Goal: Navigation & Orientation: Find specific page/section

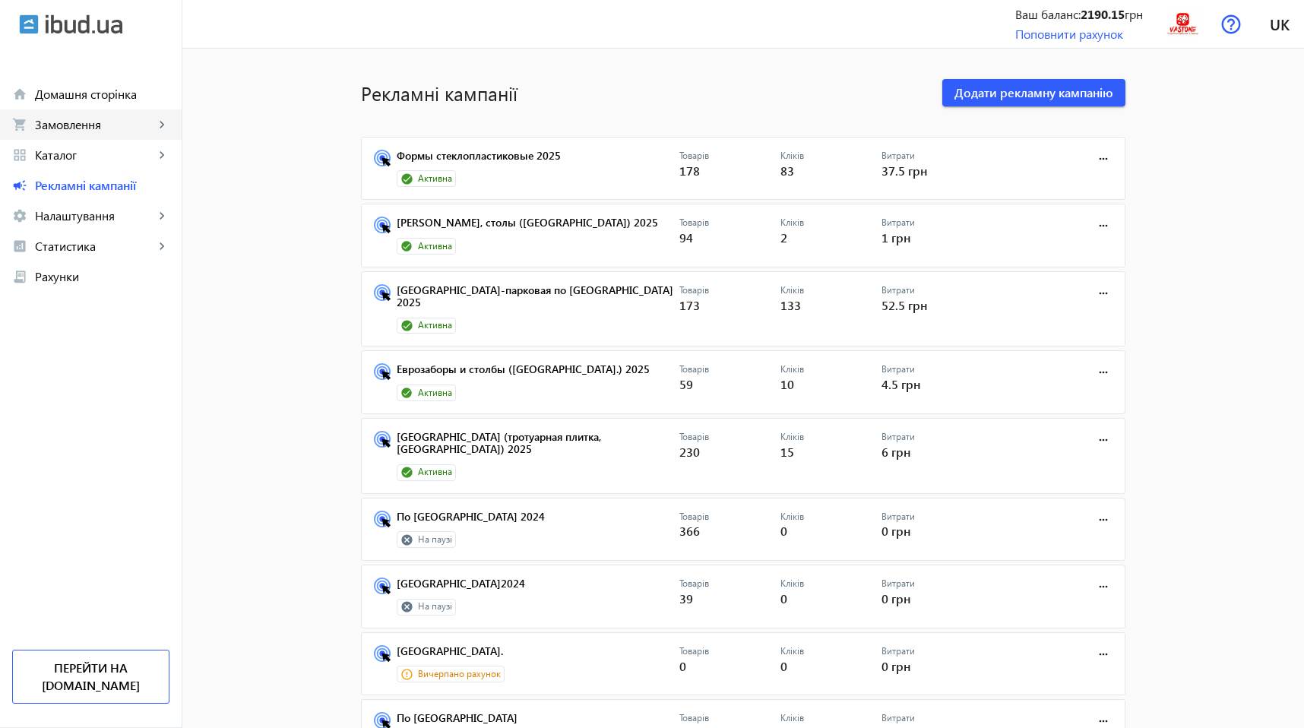
click at [121, 119] on span "Замовлення" at bounding box center [94, 124] width 119 height 15
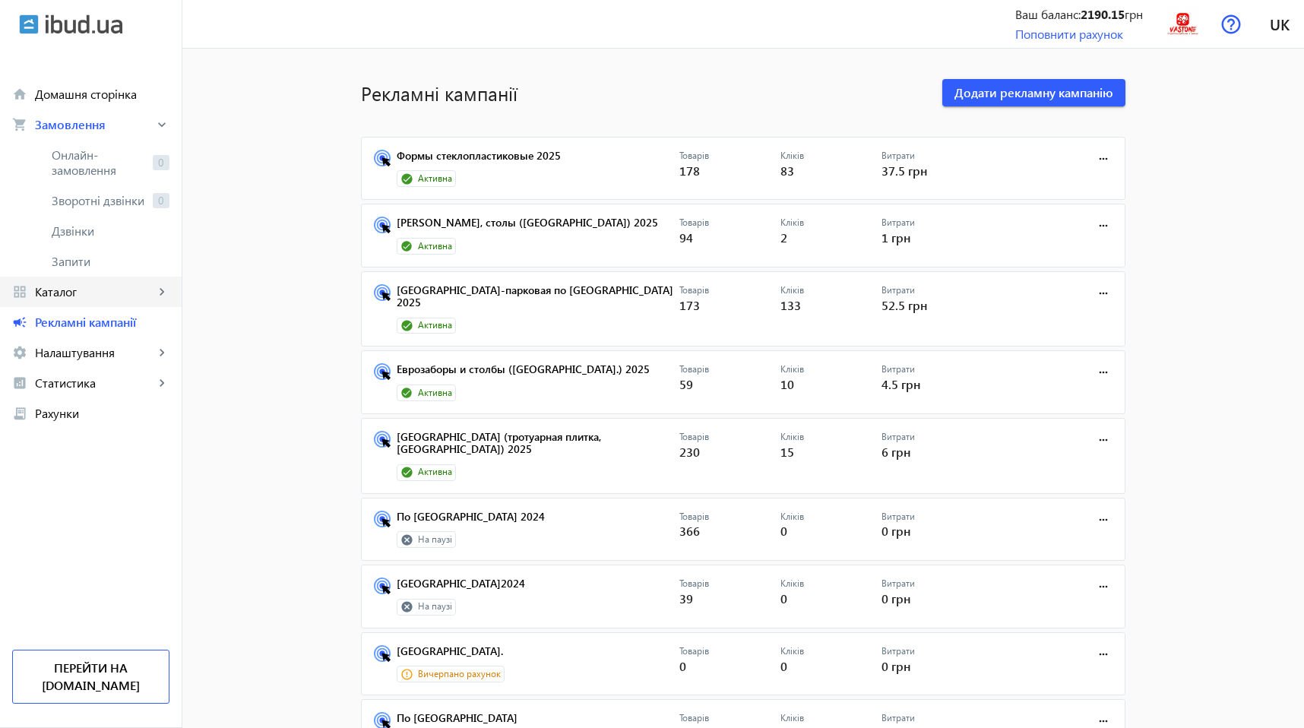
click at [111, 298] on span "Каталог" at bounding box center [94, 291] width 119 height 15
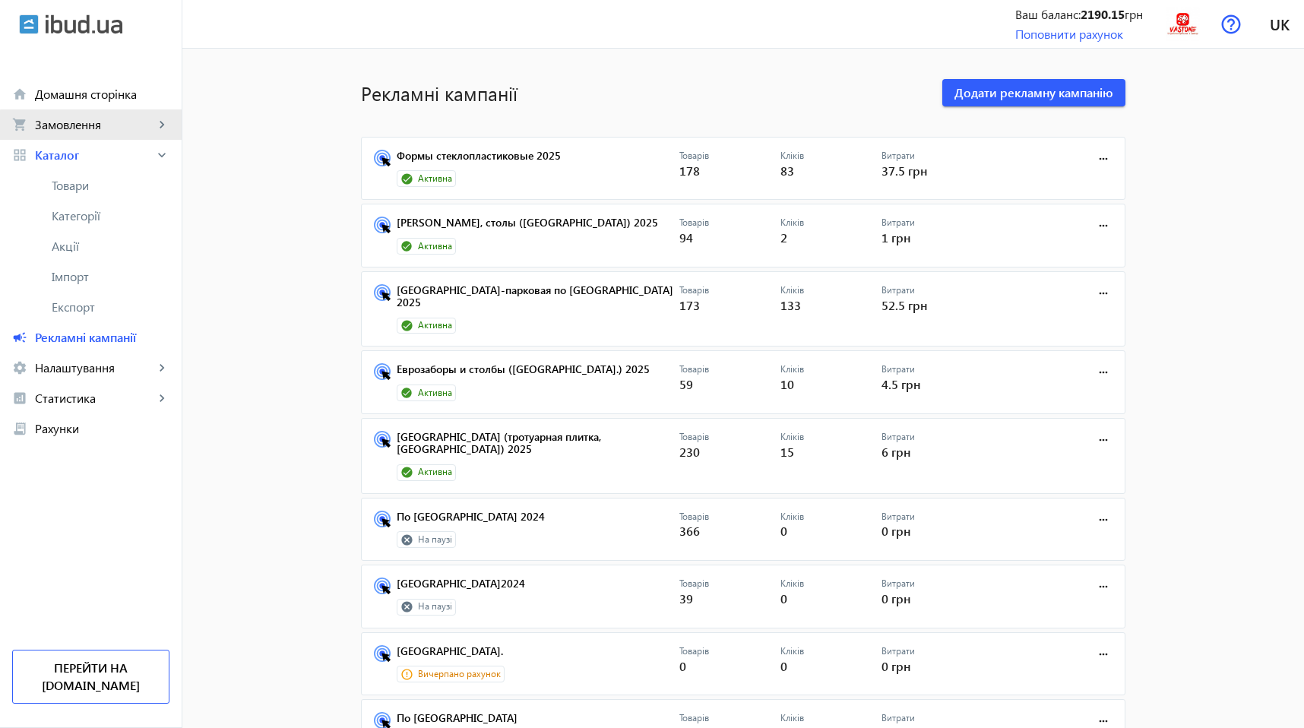
click at [103, 132] on link "shopping_cart Замовлення keyboard_arrow_right" at bounding box center [91, 124] width 182 height 30
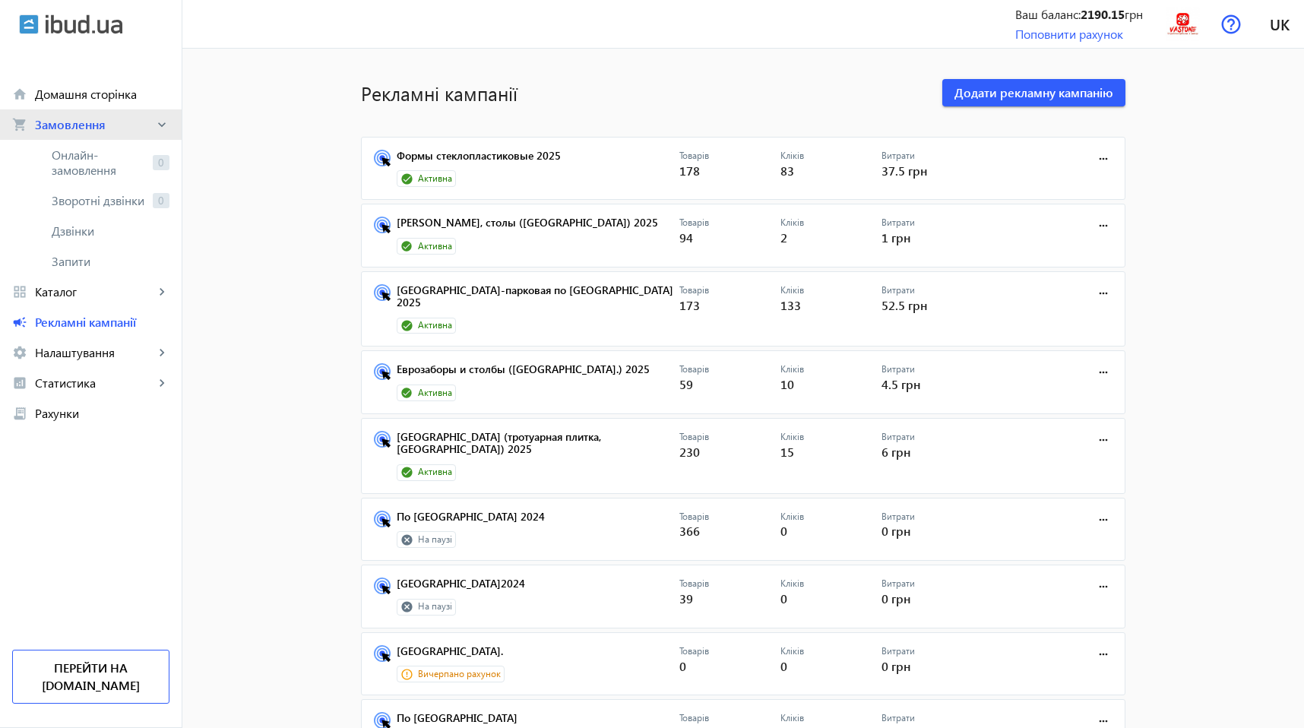
click at [126, 128] on span "Замовлення" at bounding box center [94, 124] width 119 height 15
